Goal: Task Accomplishment & Management: Manage account settings

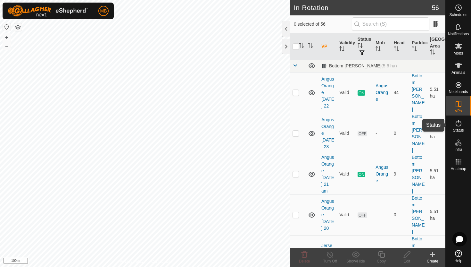
click at [458, 124] on icon at bounding box center [459, 123] width 8 height 8
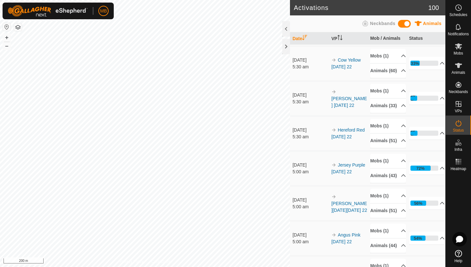
scroll to position [32, 0]
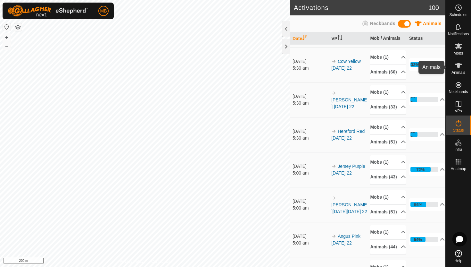
click at [459, 68] on icon at bounding box center [459, 66] width 8 height 8
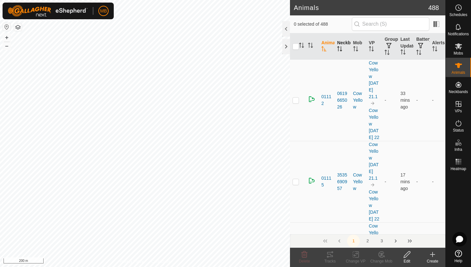
scroll to position [0, 0]
click at [286, 31] on div at bounding box center [286, 28] width 8 height 15
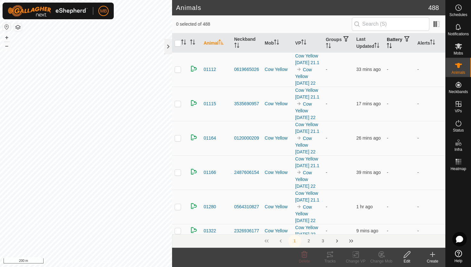
click at [388, 45] on icon "Activate to sort" at bounding box center [388, 45] width 1 height 5
click at [392, 45] on icon "Activate to sort" at bounding box center [389, 45] width 5 height 5
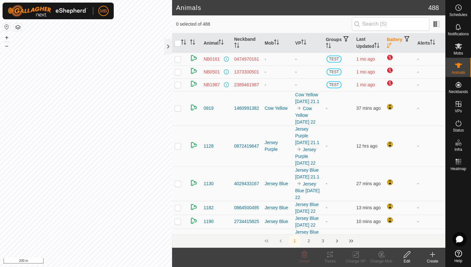
click at [392, 45] on icon "Activate to sort" at bounding box center [389, 45] width 5 height 5
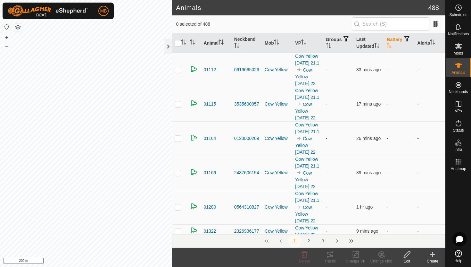
click at [392, 45] on icon "Activate to sort" at bounding box center [389, 45] width 5 height 5
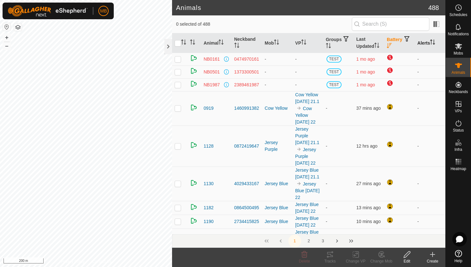
click at [432, 42] on icon "Activate to sort" at bounding box center [431, 41] width 1 height 5
click at [432, 42] on icon "Activate to sort" at bounding box center [432, 41] width 5 height 5
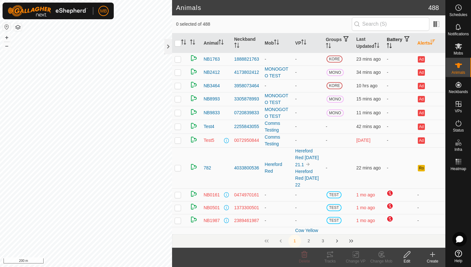
click at [392, 48] on p-sorticon "Activate to sort" at bounding box center [389, 46] width 5 height 5
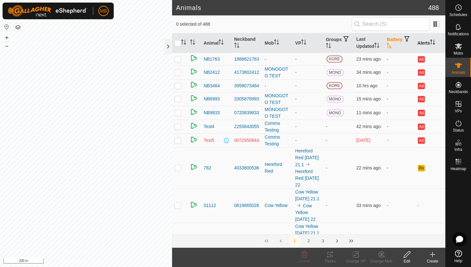
click at [392, 48] on p-sorticon "Activate to sort" at bounding box center [389, 46] width 5 height 5
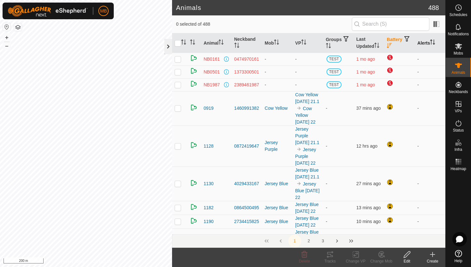
click at [170, 44] on div at bounding box center [168, 46] width 8 height 15
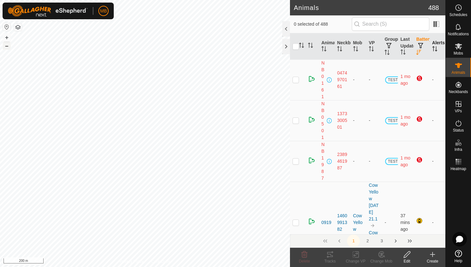
click at [8, 45] on button "–" at bounding box center [7, 46] width 8 height 8
click at [5, 35] on button "+" at bounding box center [7, 38] width 8 height 8
click at [8, 36] on button "+" at bounding box center [7, 38] width 8 height 8
click at [286, 29] on div at bounding box center [286, 28] width 8 height 15
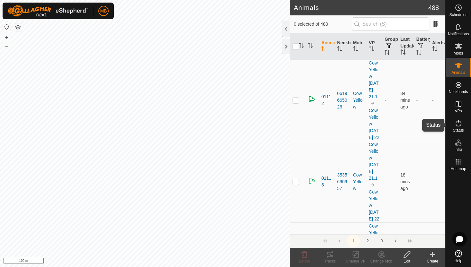
click at [458, 122] on icon at bounding box center [459, 123] width 6 height 6
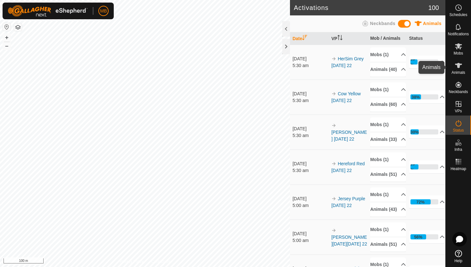
click at [459, 69] on icon at bounding box center [459, 66] width 8 height 8
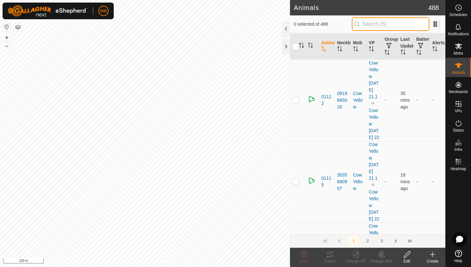
click at [419, 29] on input "text" at bounding box center [391, 23] width 78 height 13
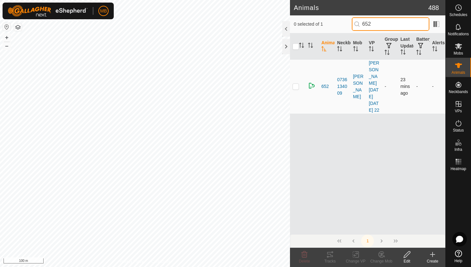
type input "652"
click at [296, 84] on p-checkbox at bounding box center [295, 86] width 6 height 5
checkbox input "true"
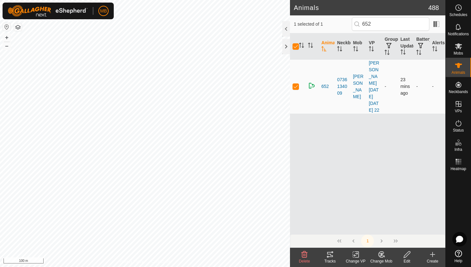
click at [296, 84] on p-checkbox at bounding box center [295, 86] width 6 height 5
checkbox input "false"
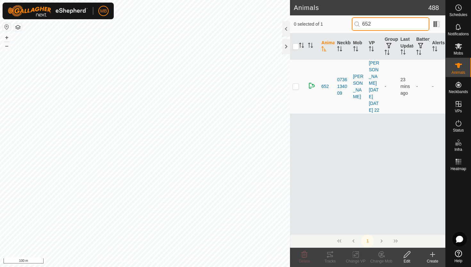
click at [396, 24] on input "652" at bounding box center [391, 23] width 78 height 13
type input "6"
type input "0816"
click at [297, 84] on p-checkbox at bounding box center [295, 86] width 6 height 5
checkbox input "true"
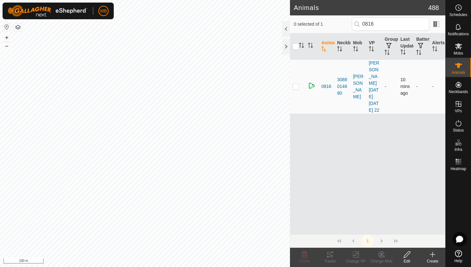
checkbox input "true"
click at [297, 84] on p-checkbox at bounding box center [295, 86] width 6 height 5
checkbox input "false"
click at [412, 27] on input "0816" at bounding box center [391, 23] width 78 height 13
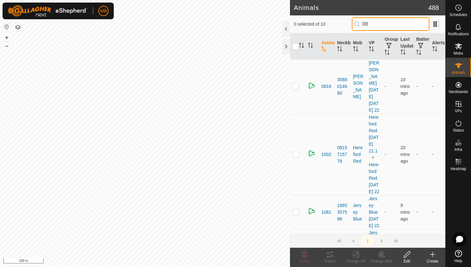
type input "0"
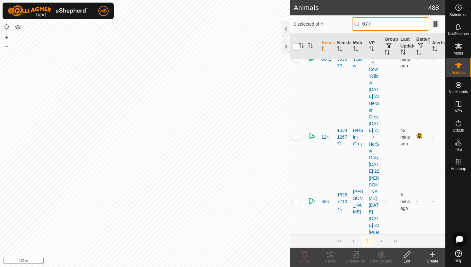
scroll to position [69, 0]
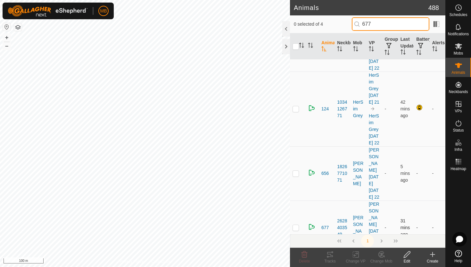
type input "677"
click at [297, 225] on p-checkbox at bounding box center [295, 227] width 6 height 5
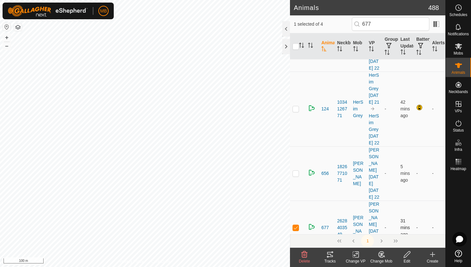
click at [297, 225] on p-checkbox at bounding box center [295, 227] width 6 height 5
checkbox input "false"
click at [7, 45] on button "–" at bounding box center [7, 46] width 8 height 8
click at [7, 46] on button "–" at bounding box center [7, 46] width 8 height 8
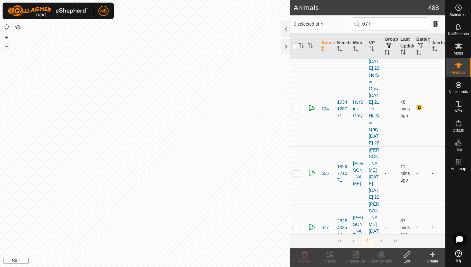
scroll to position [0, 0]
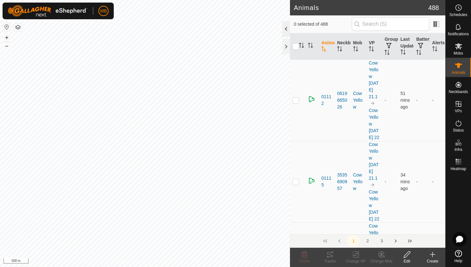
click at [287, 28] on div at bounding box center [286, 28] width 8 height 15
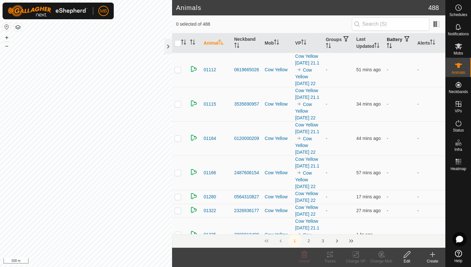
click at [392, 45] on icon "Activate to sort" at bounding box center [389, 45] width 5 height 5
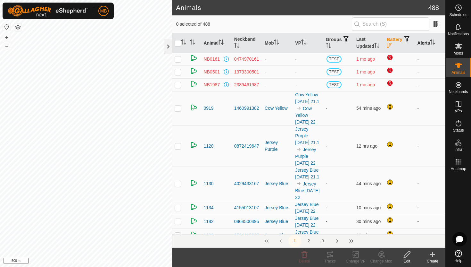
click at [434, 41] on icon "Activate to sort" at bounding box center [432, 41] width 5 height 5
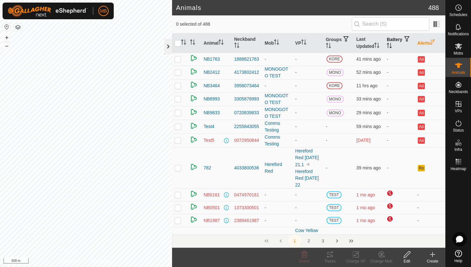
click at [167, 45] on div at bounding box center [168, 46] width 8 height 15
